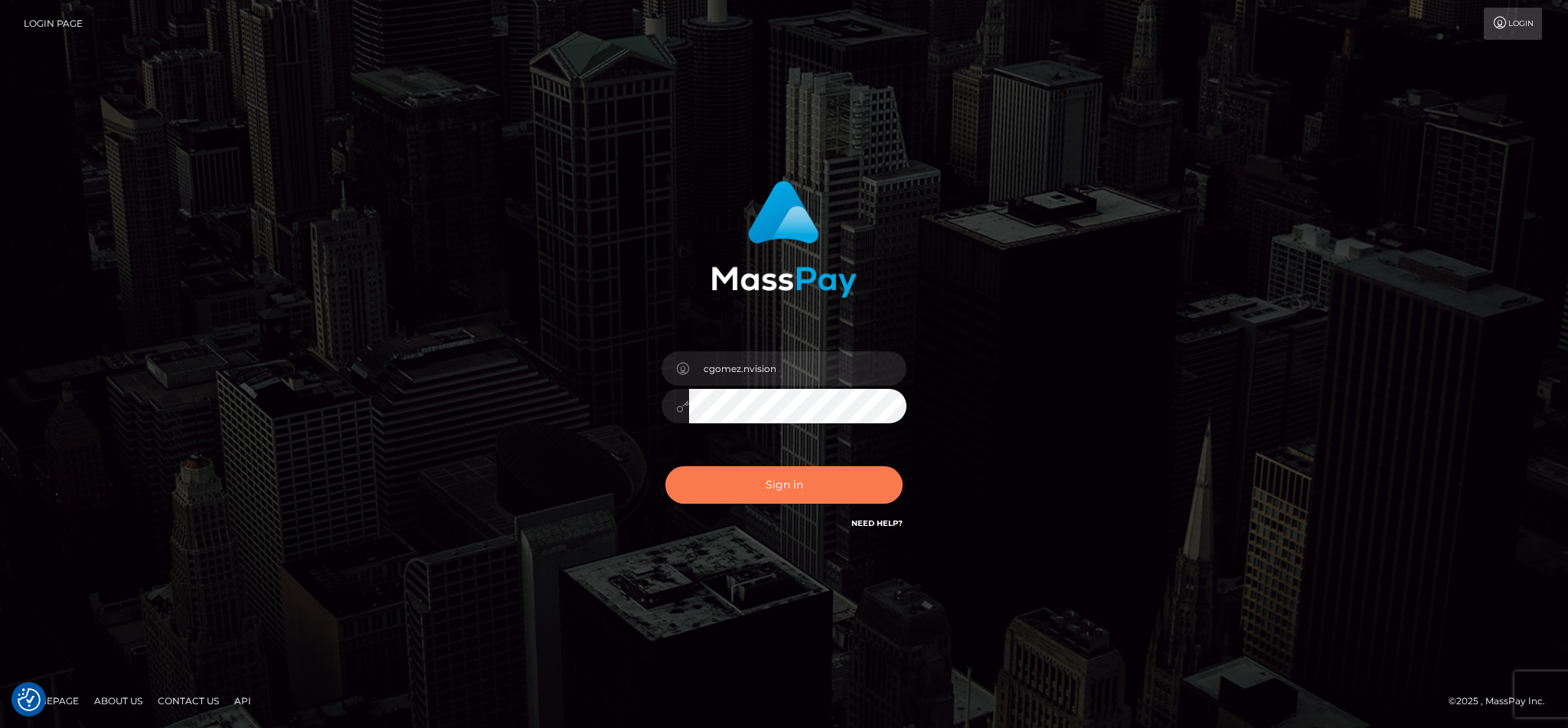
click at [779, 467] on button "Sign in" at bounding box center [784, 485] width 238 height 37
type input "cgomez.nvision"
click at [777, 480] on button "Sign in" at bounding box center [784, 485] width 238 height 37
click at [777, 480] on div "Sign in Need Help?" at bounding box center [784, 491] width 268 height 68
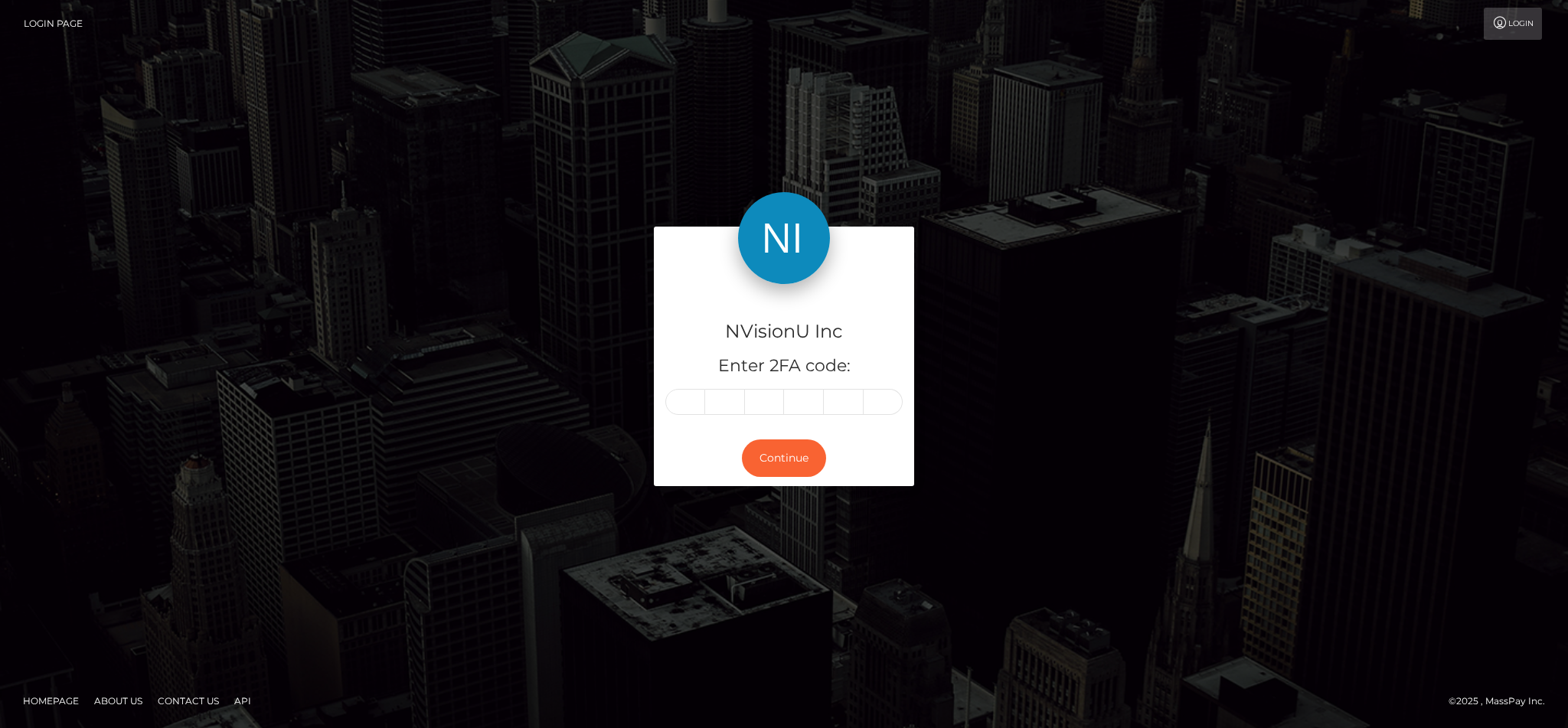
drag, startPoint x: 0, startPoint y: 0, endPoint x: 730, endPoint y: 386, distance: 825.8
click at [730, 386] on div "NVisionU Inc Enter 2FA code:" at bounding box center [784, 357] width 260 height 147
click at [703, 403] on input "text" at bounding box center [686, 401] width 40 height 26
type input "1"
type input "6"
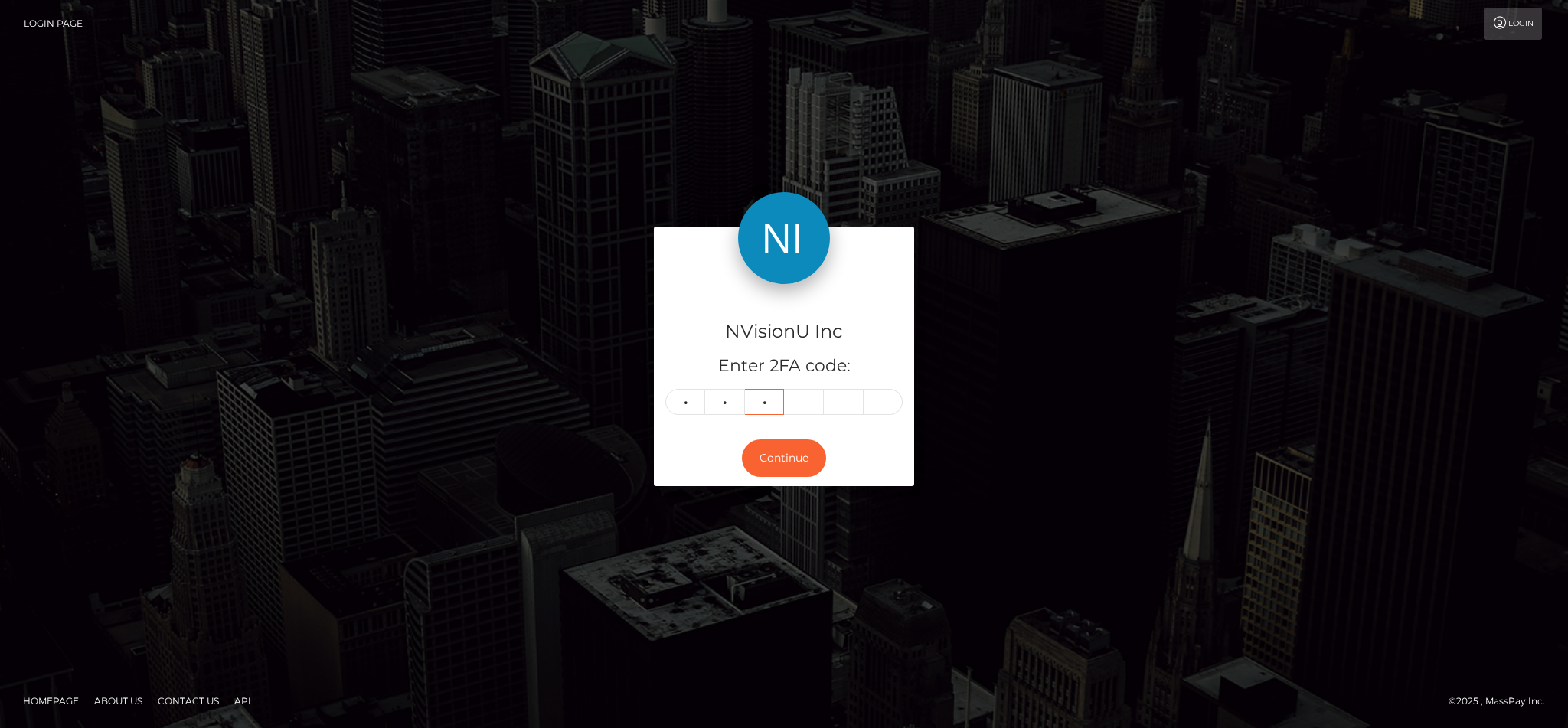
type input "3"
type input "9"
type input "8"
type input "3"
click at [818, 469] on button "Continue" at bounding box center [784, 458] width 84 height 37
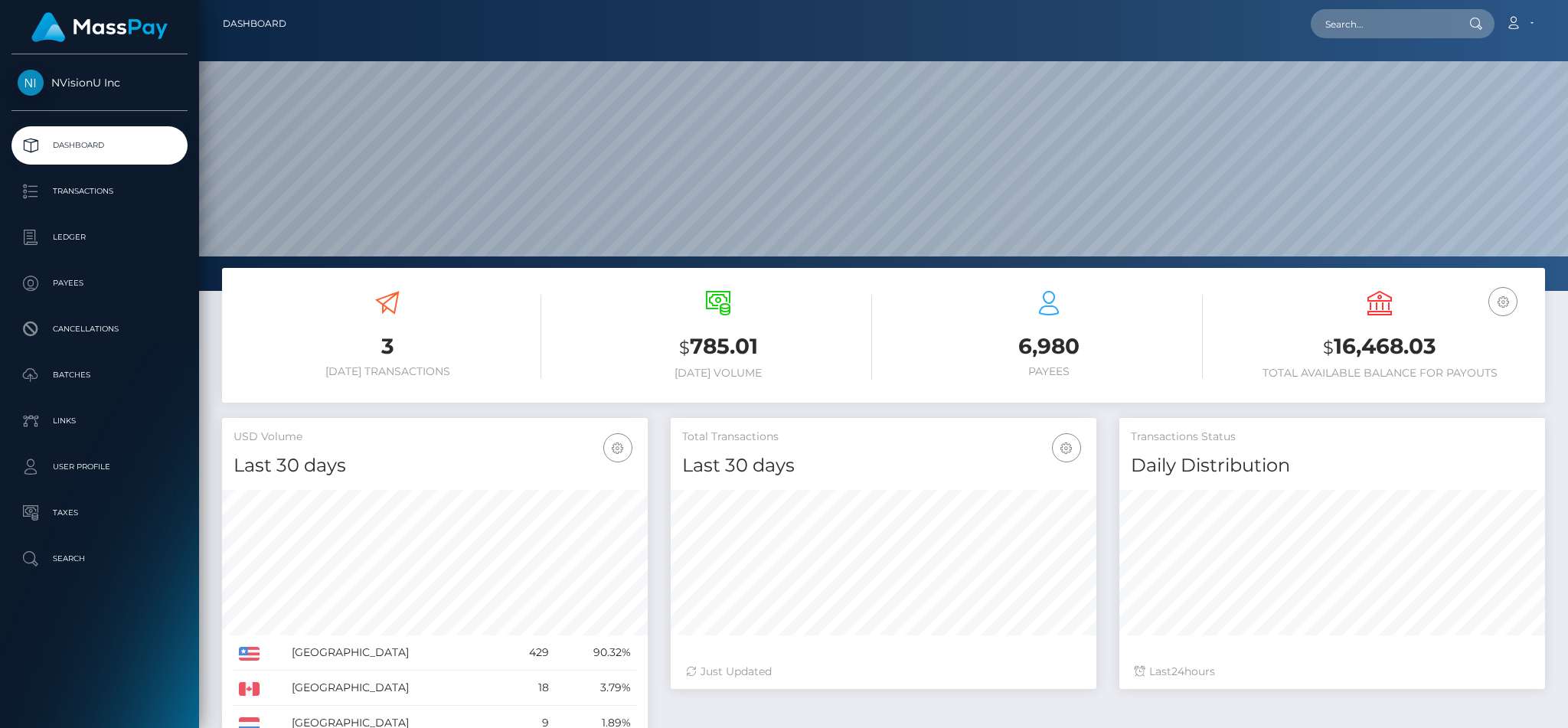
scroll to position [272, 425]
click at [1382, 27] on input "text" at bounding box center [1383, 23] width 144 height 29
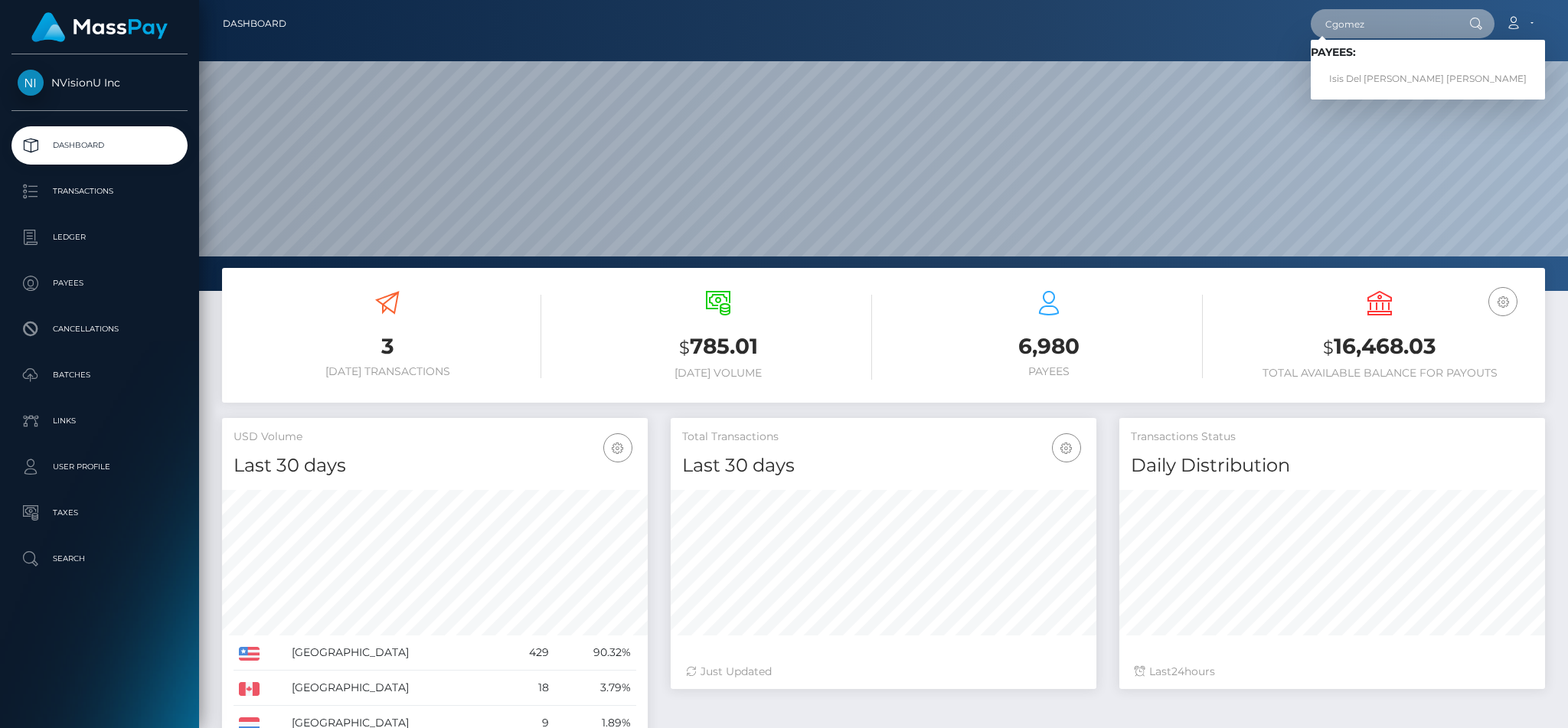
type input "cgomez"
click at [1397, 86] on link "Isis Del Carmen Gomez Merino" at bounding box center [1428, 79] width 234 height 28
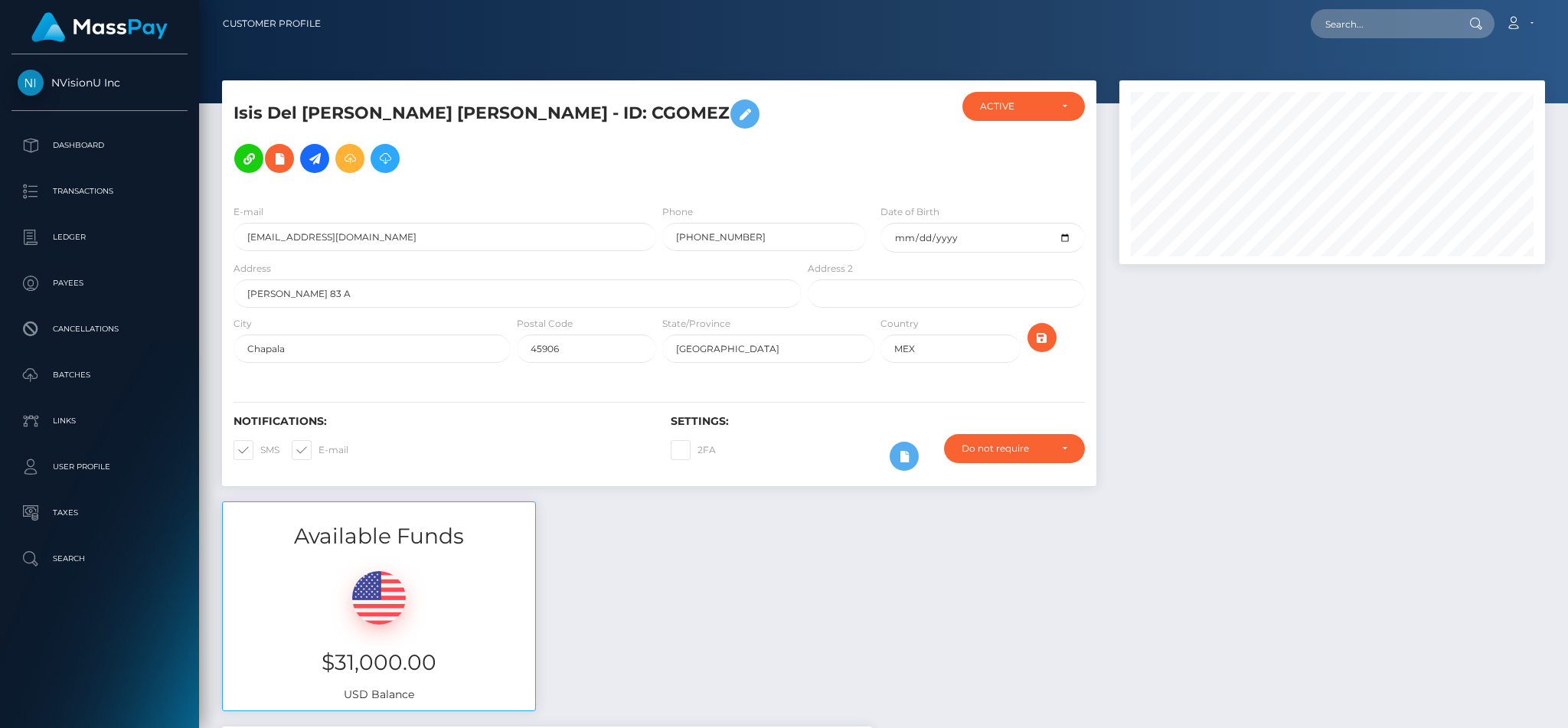
scroll to position [184, 425]
click at [336, 170] on button at bounding box center [350, 158] width 29 height 29
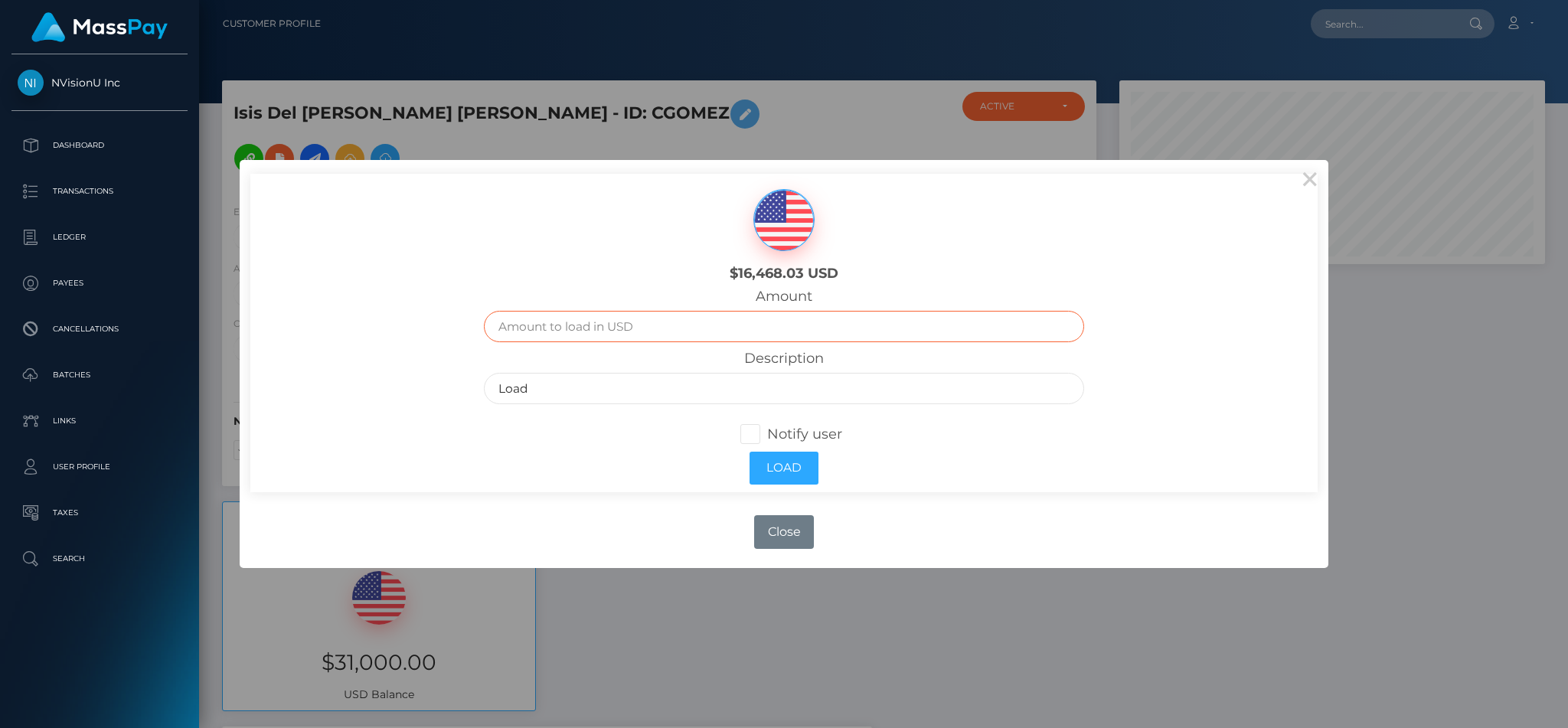
click at [600, 323] on input "text" at bounding box center [784, 327] width 600 height 32
type input "14000"
click at [639, 397] on input "Load" at bounding box center [784, 389] width 600 height 32
type input "L"
type input "Week 47 remaining"
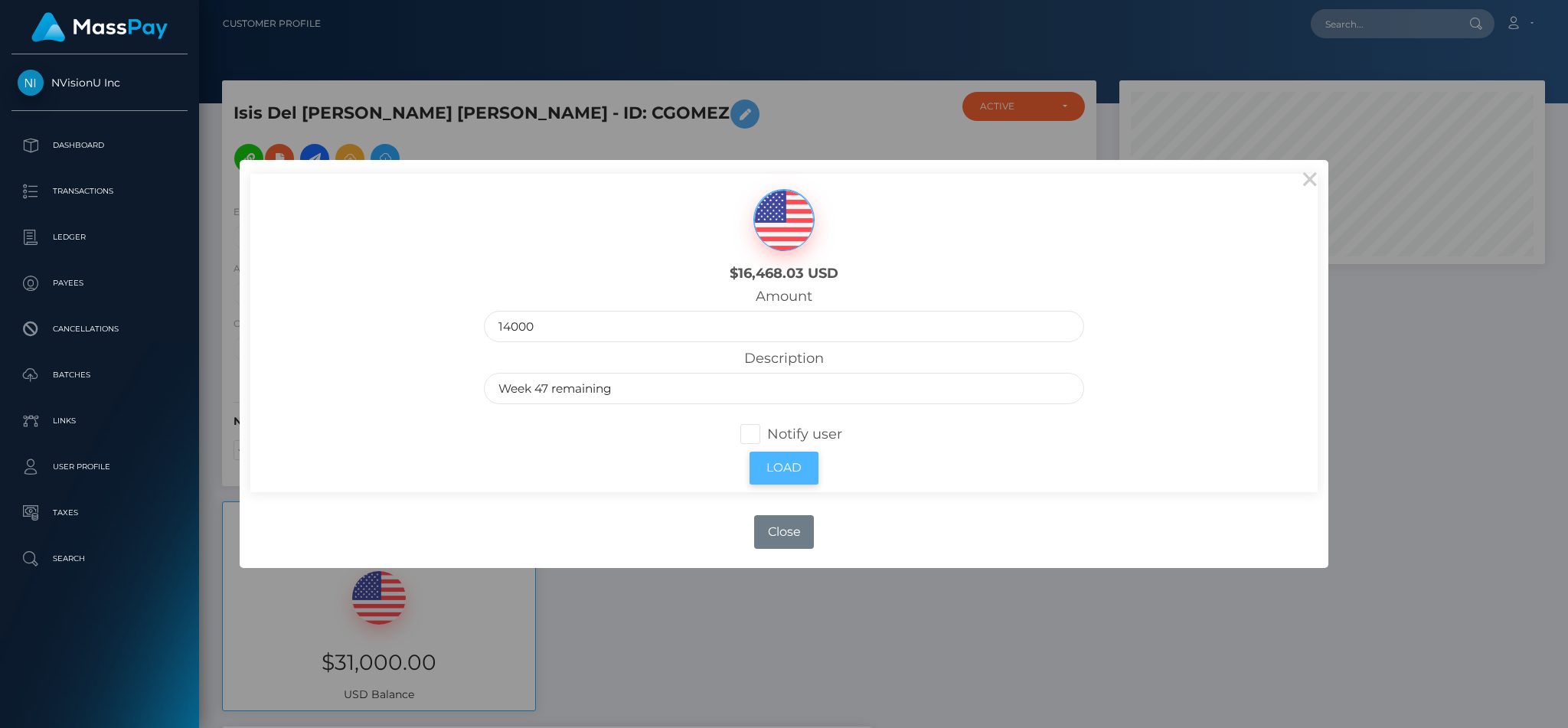
click at [776, 470] on button "Load" at bounding box center [784, 469] width 69 height 33
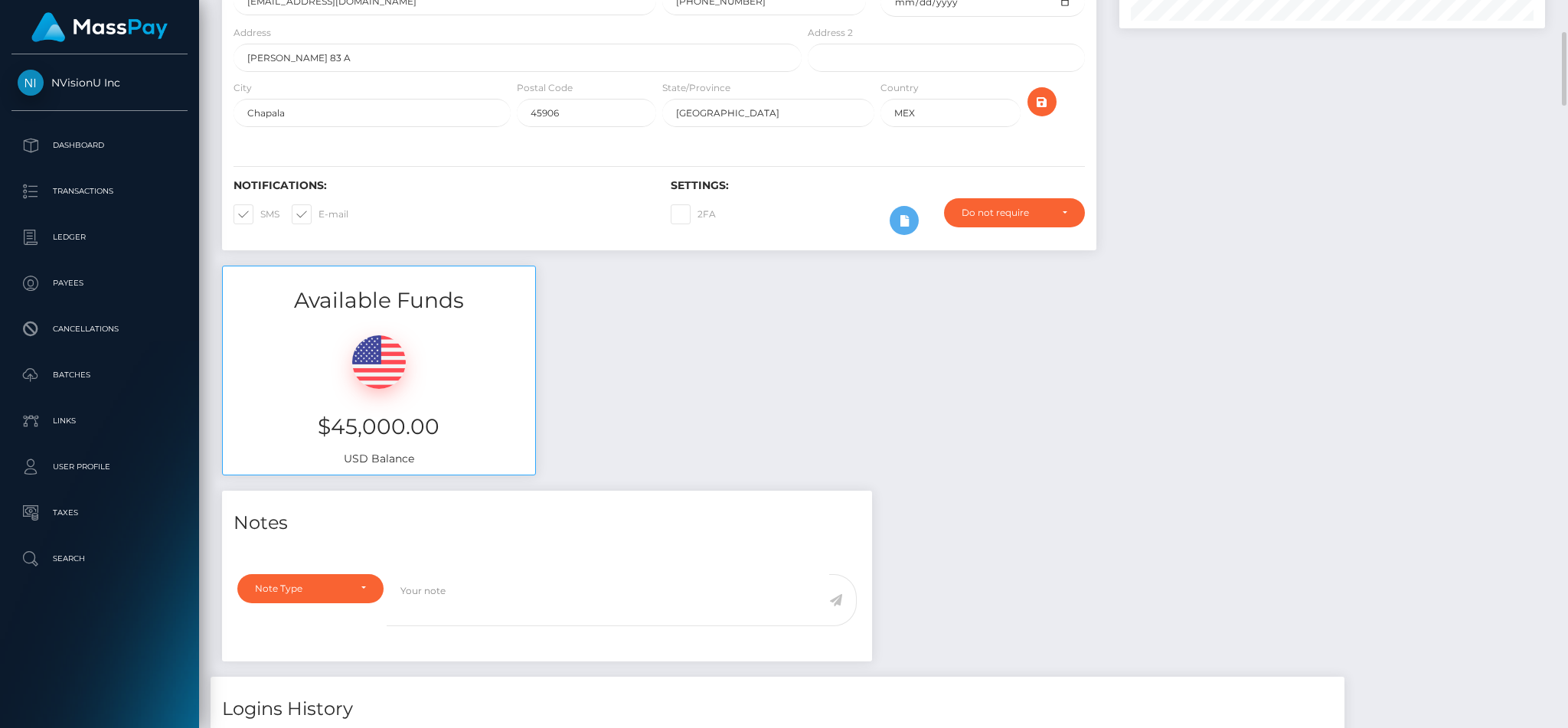
scroll to position [219, 0]
